Goal: Task Accomplishment & Management: Manage account settings

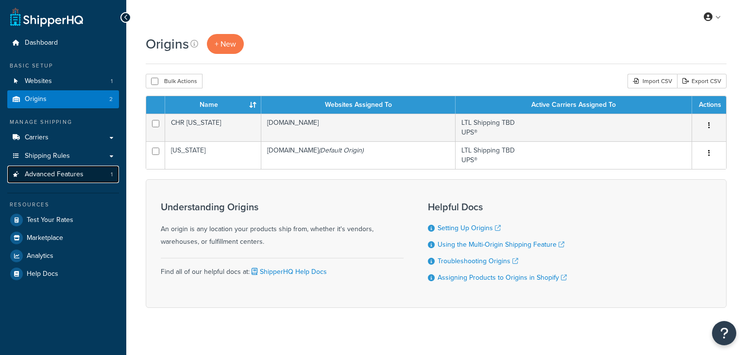
click at [71, 177] on span "Advanced Features" at bounding box center [54, 175] width 59 height 8
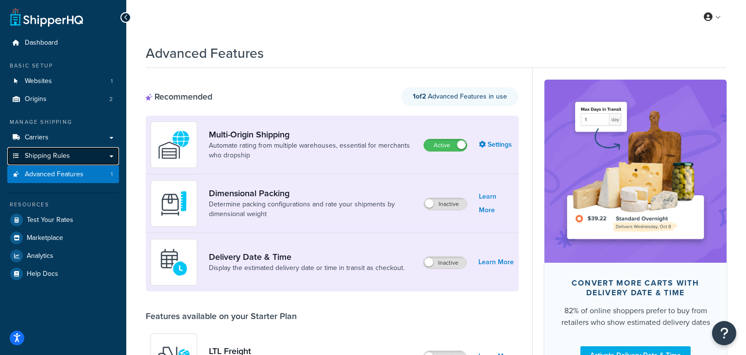
click at [86, 156] on link "Shipping Rules" at bounding box center [63, 156] width 112 height 18
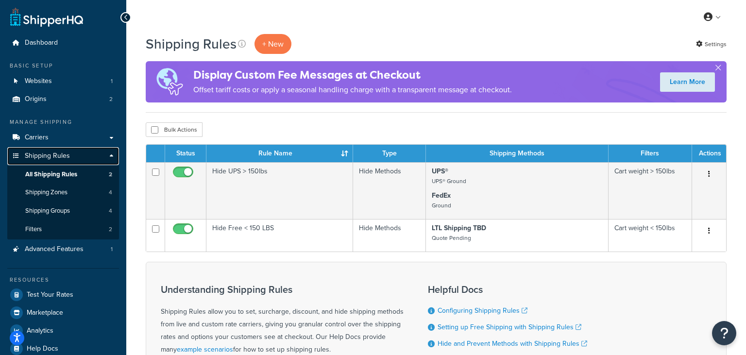
click at [115, 152] on link "Shipping Rules" at bounding box center [63, 156] width 112 height 18
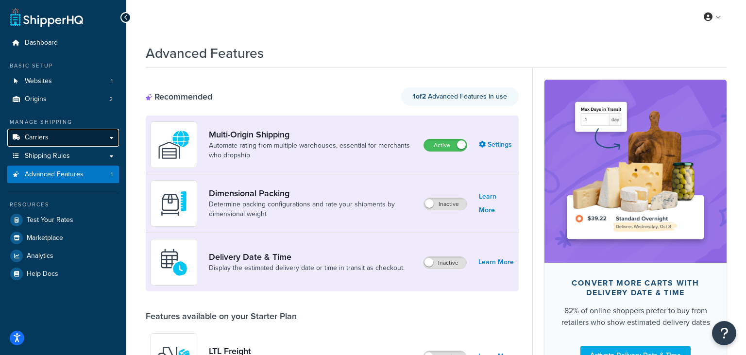
click at [98, 136] on link "Carriers" at bounding box center [63, 138] width 112 height 18
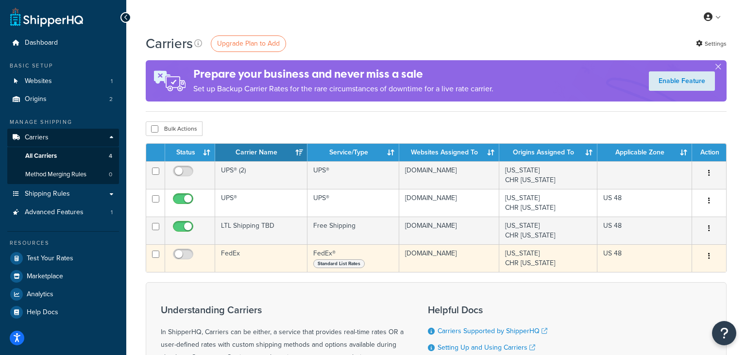
click at [711, 258] on button "button" at bounding box center [710, 257] width 14 height 16
click at [679, 274] on link "Edit" at bounding box center [670, 276] width 77 height 20
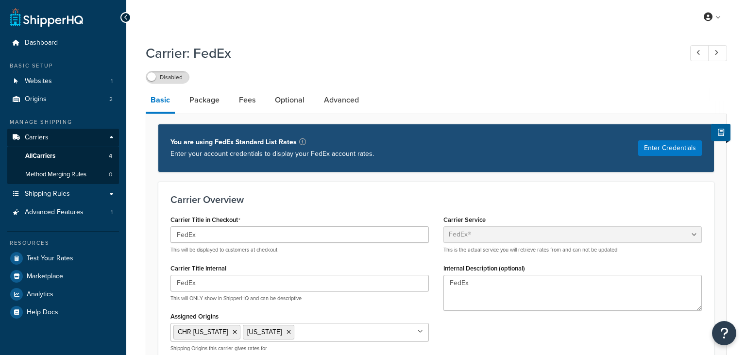
select select "fedEx"
select select "REGULAR_PICKUP"
select select "YOUR_PACKAGING"
drag, startPoint x: 644, startPoint y: 59, endPoint x: 631, endPoint y: 57, distance: 13.7
click at [642, 59] on h1 "Carrier: FedEx" at bounding box center [409, 53] width 527 height 19
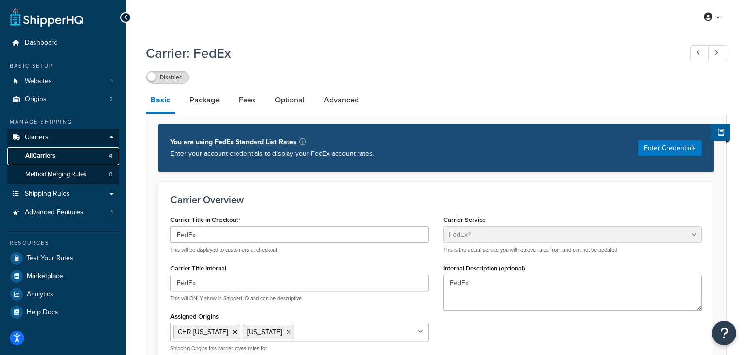
click at [55, 160] on span "All Carriers" at bounding box center [40, 156] width 30 height 8
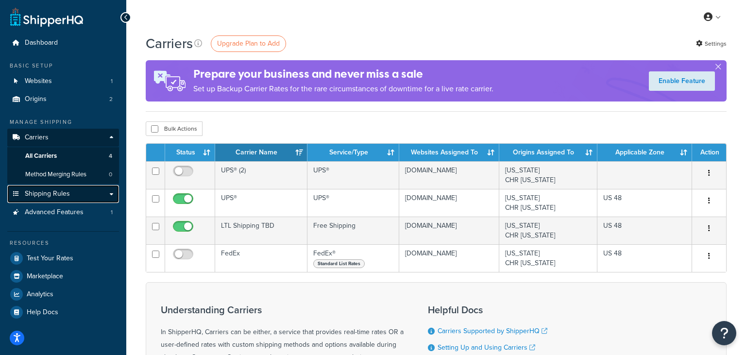
click at [67, 193] on span "Shipping Rules" at bounding box center [47, 194] width 45 height 8
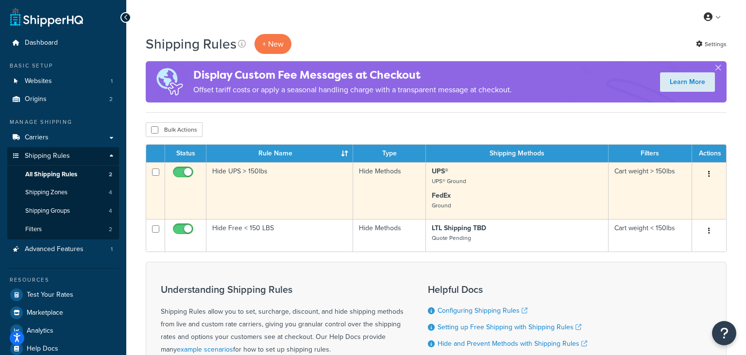
click at [712, 170] on button "button" at bounding box center [710, 175] width 14 height 16
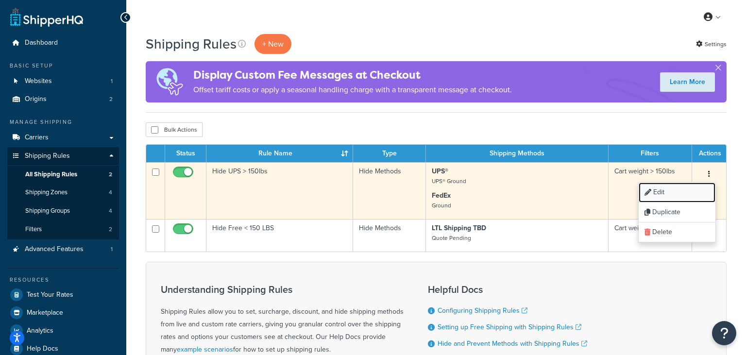
click at [692, 191] on link "Edit" at bounding box center [677, 193] width 77 height 20
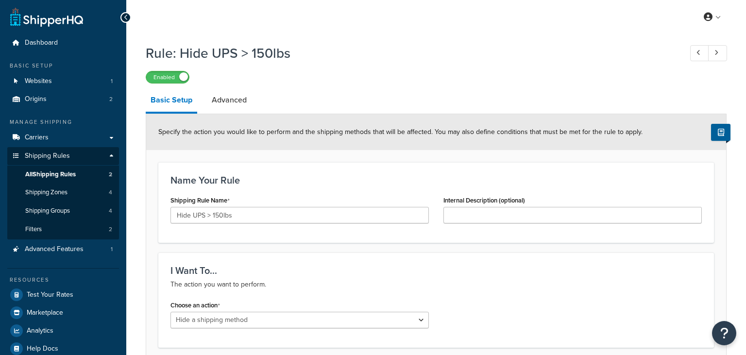
select select "HIDE"
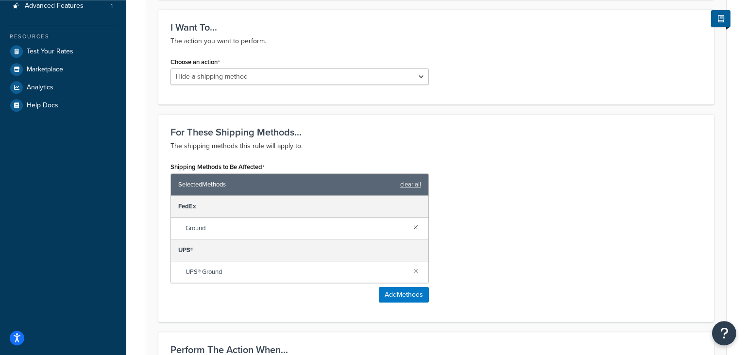
scroll to position [205, 0]
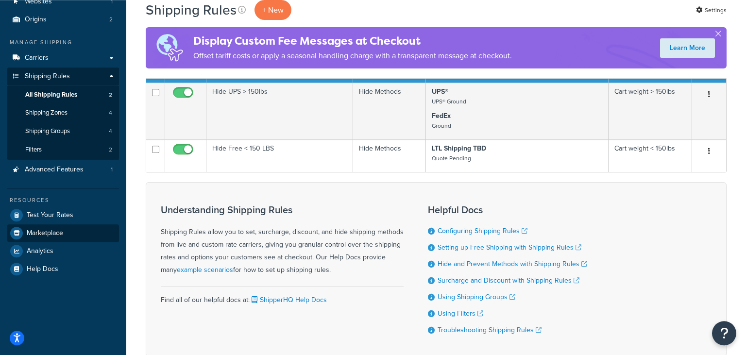
scroll to position [103, 0]
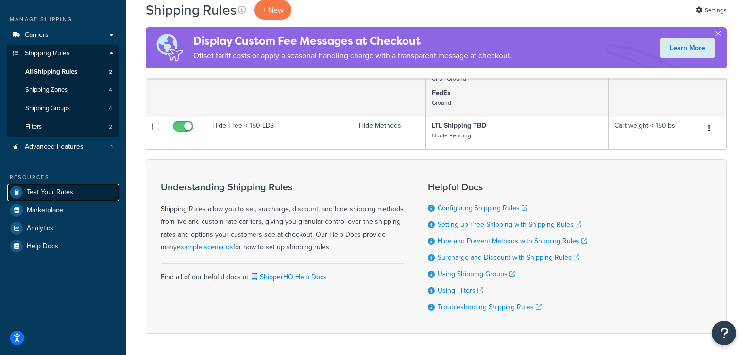
click at [64, 194] on span "Test Your Rates" at bounding box center [50, 193] width 47 height 8
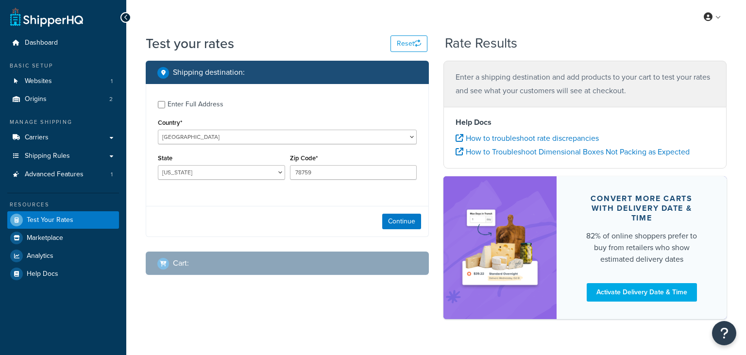
select select "[GEOGRAPHIC_DATA]"
